Goal: Communication & Community: Answer question/provide support

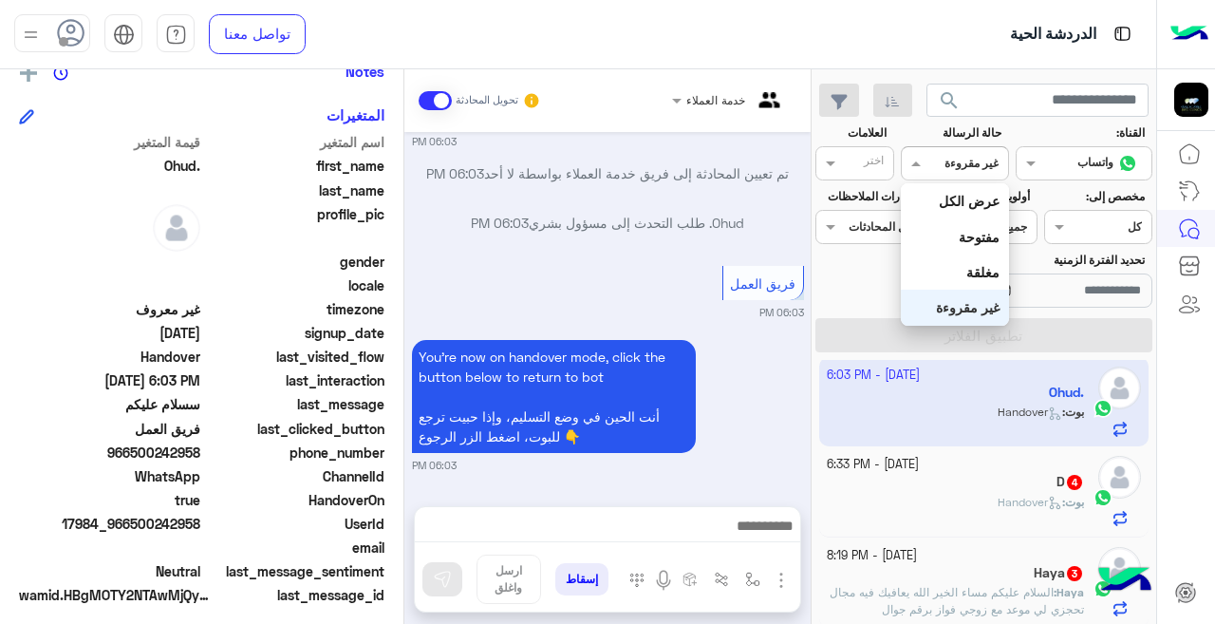
click at [946, 163] on div at bounding box center [954, 161] width 105 height 18
click at [951, 304] on b "غير مقروءة" at bounding box center [968, 307] width 64 height 16
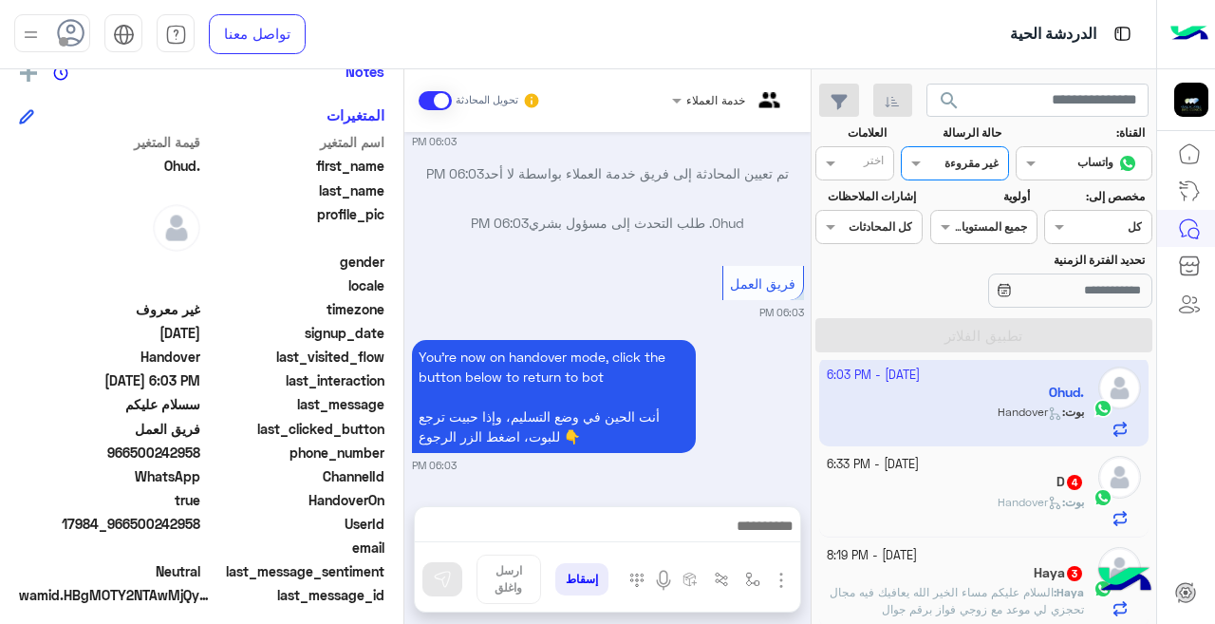
click at [966, 230] on div at bounding box center [983, 225] width 105 height 18
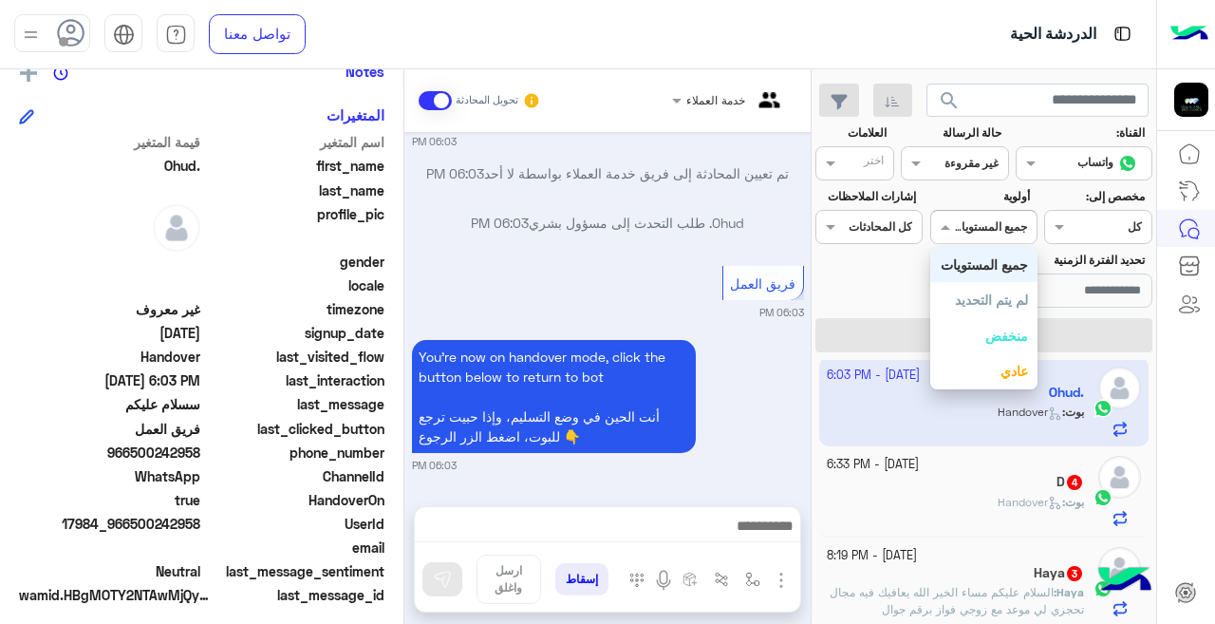
click at [979, 264] on b "جميع المستويات" at bounding box center [984, 264] width 87 height 16
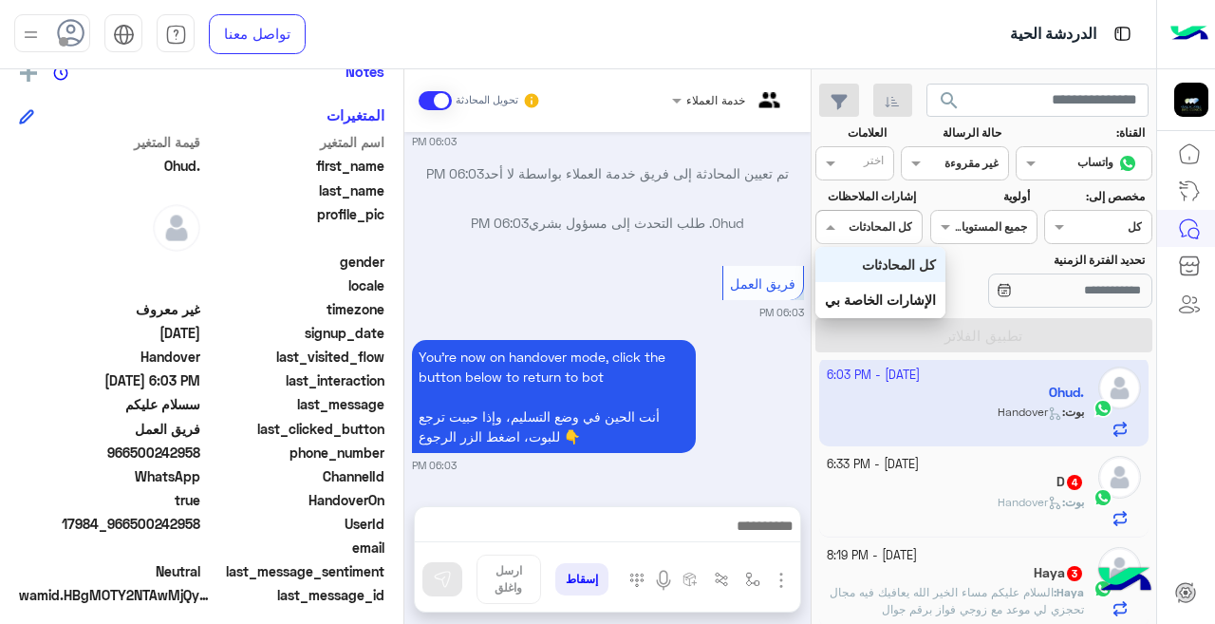
click at [909, 230] on input "text" at bounding box center [891, 224] width 44 height 17
click at [905, 263] on b "كل المحادثات" at bounding box center [899, 264] width 74 height 16
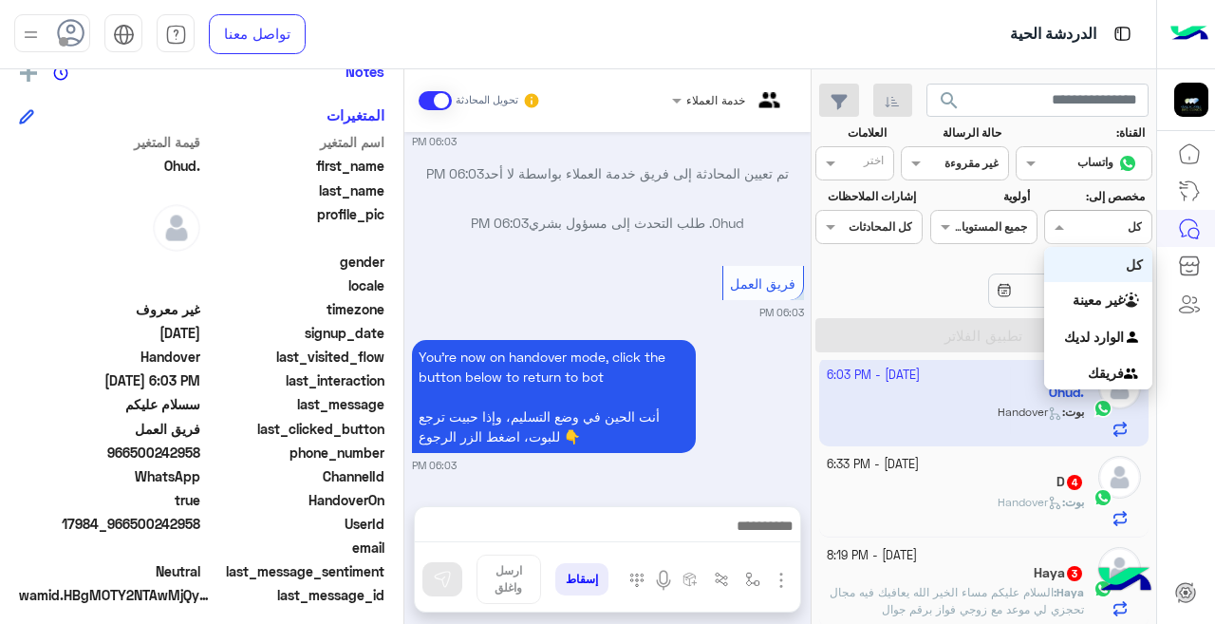
click at [1081, 235] on div "Agent Filter كل" at bounding box center [1110, 226] width 82 height 17
click at [1081, 262] on div "كل" at bounding box center [1097, 264] width 107 height 35
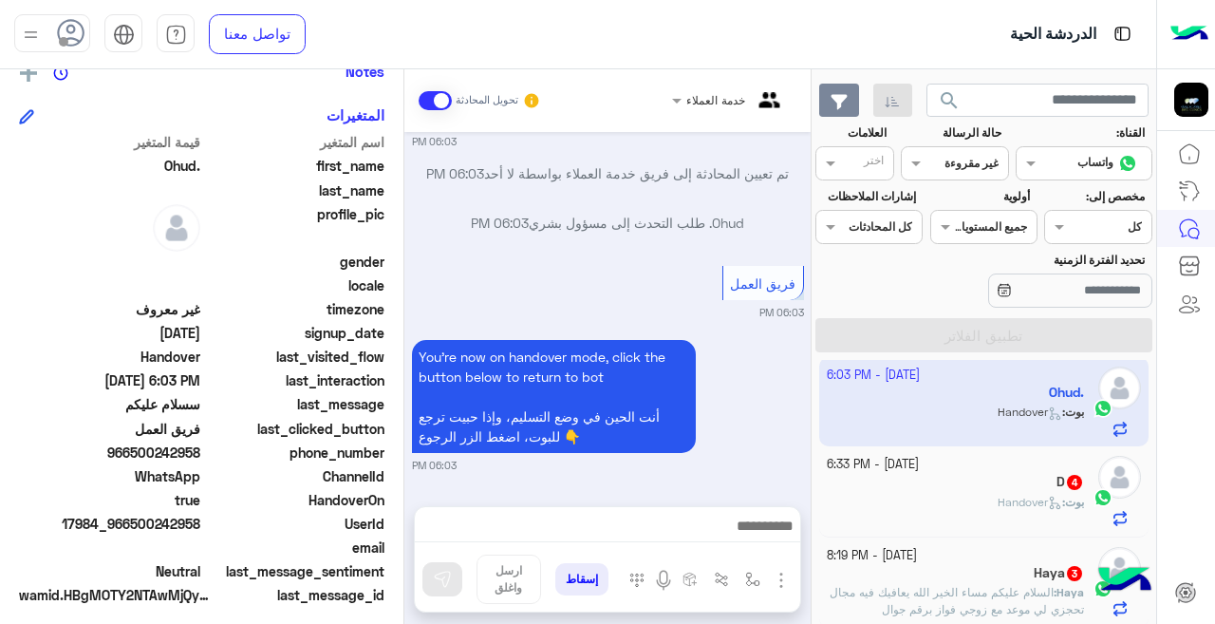
click at [821, 107] on button "button" at bounding box center [839, 101] width 41 height 34
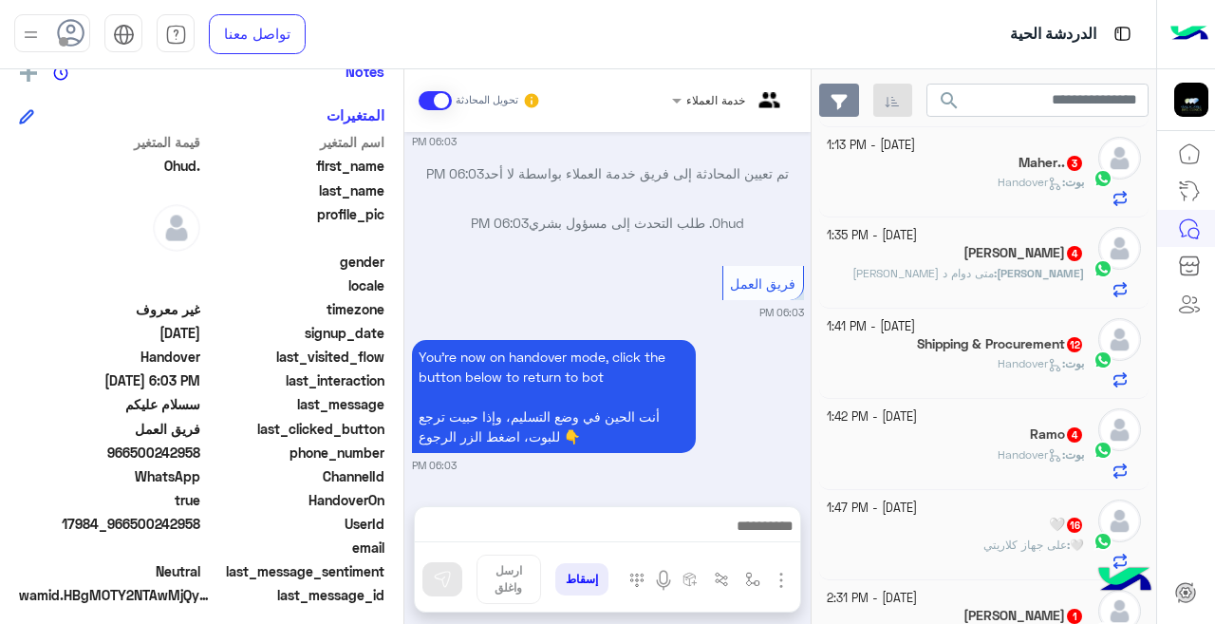
scroll to position [1311, 0]
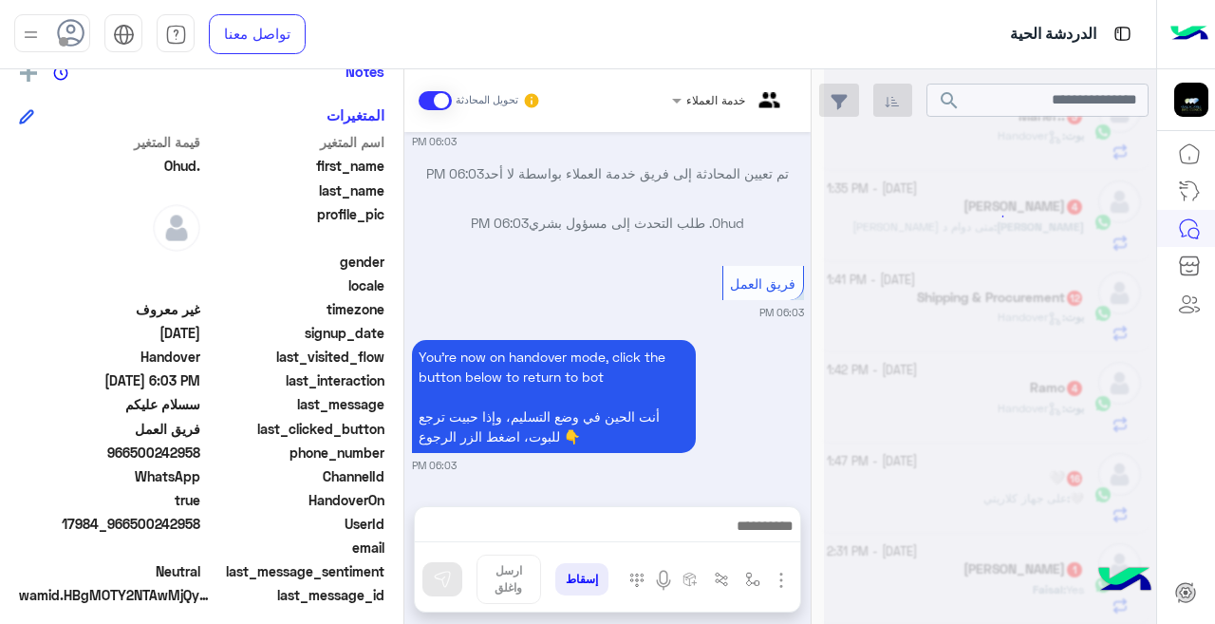
click at [809, 591] on mat-drawer-container "search القناة: القناه واتساب حالة الرسالة القناه غير مقروءة العلامات اختر مخصص …" at bounding box center [578, 350] width 1156 height 562
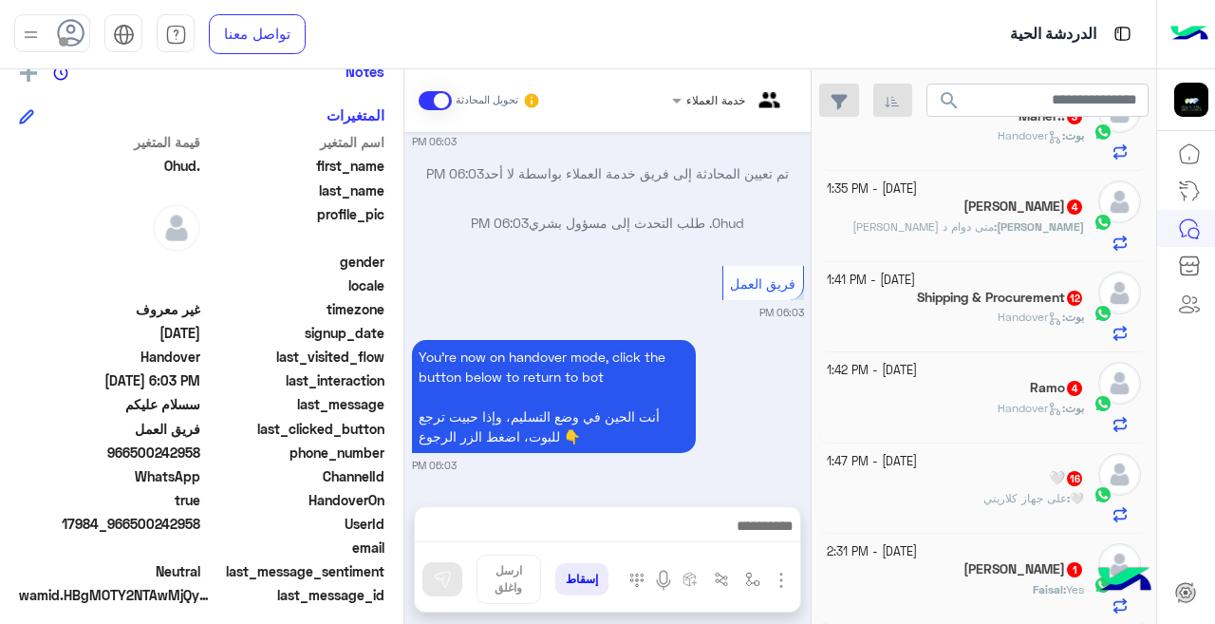
scroll to position [9, 0]
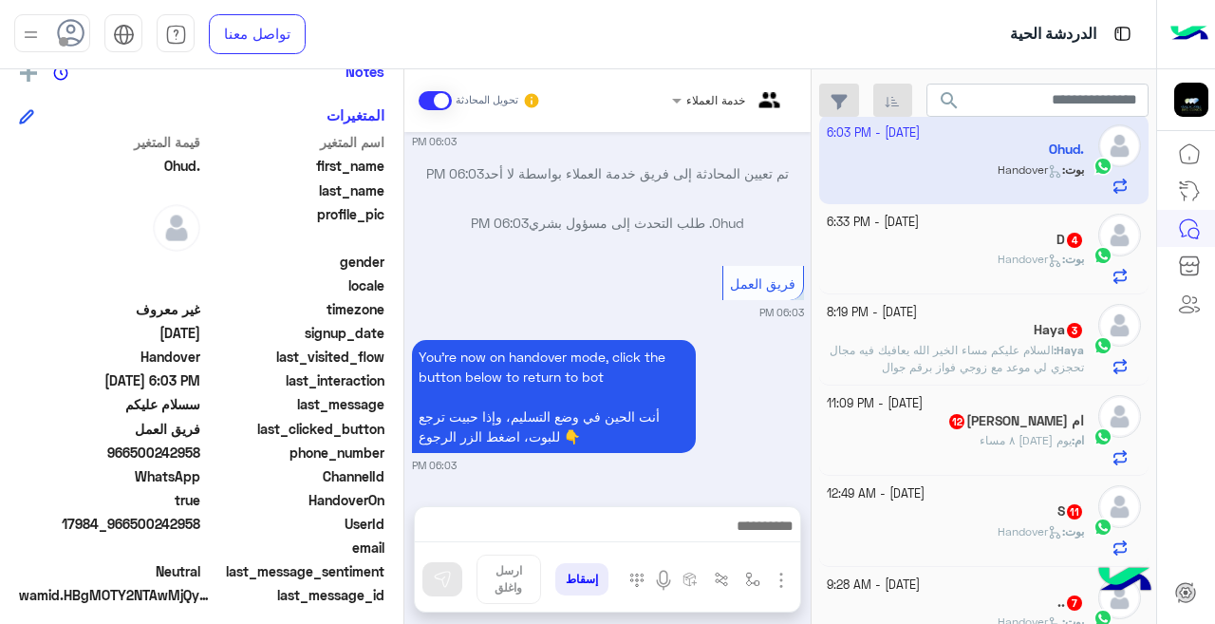
click at [724, 460] on small "06:03 PM" at bounding box center [608, 465] width 392 height 15
click at [686, 535] on textarea at bounding box center [607, 528] width 385 height 28
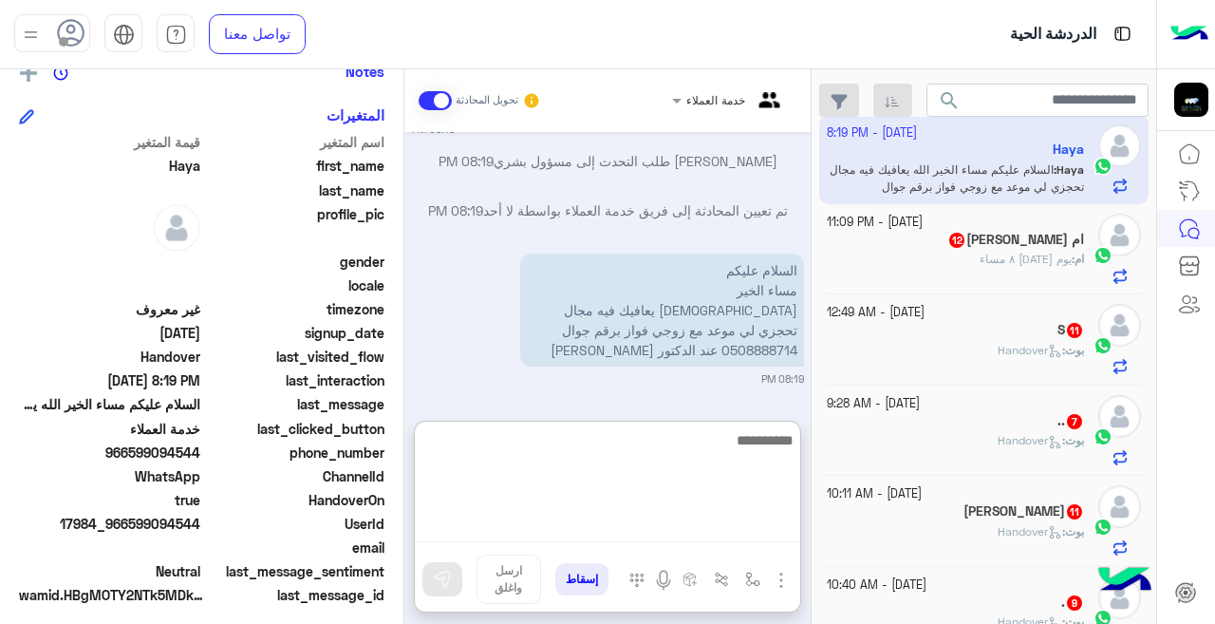
scroll to position [1937, 0]
